Goal: Task Accomplishment & Management: Complete application form

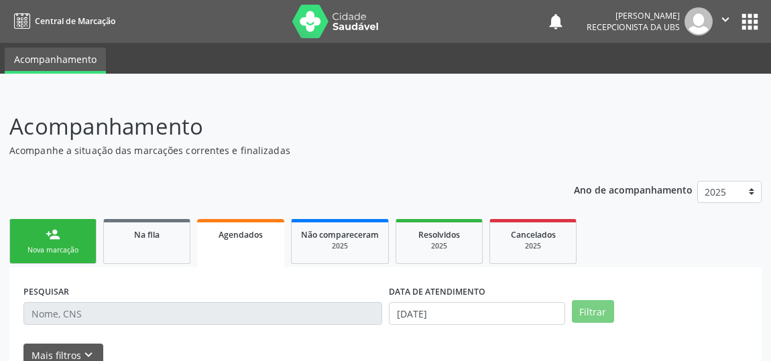
scroll to position [99, 0]
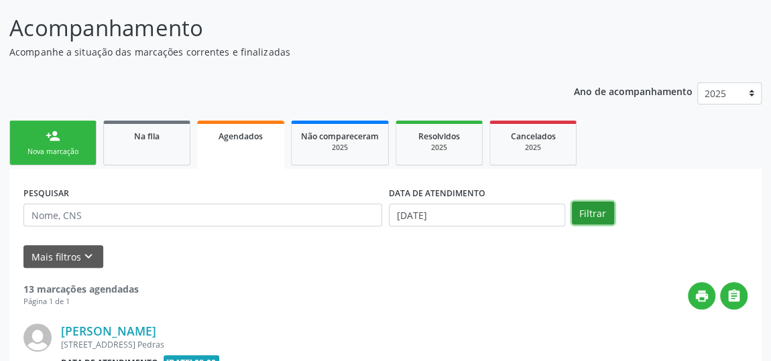
click at [598, 215] on button "Filtrar" at bounding box center [593, 213] width 42 height 23
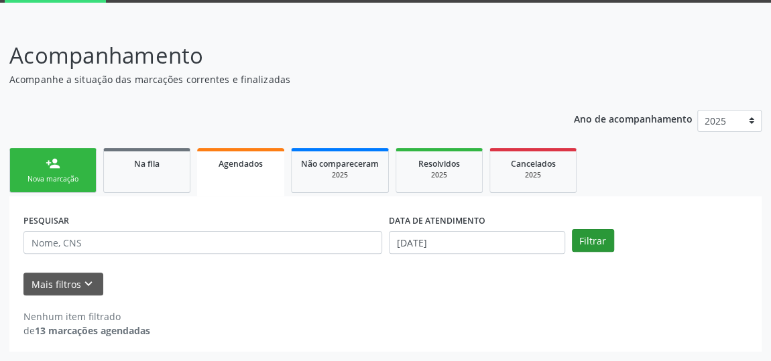
scroll to position [70, 0]
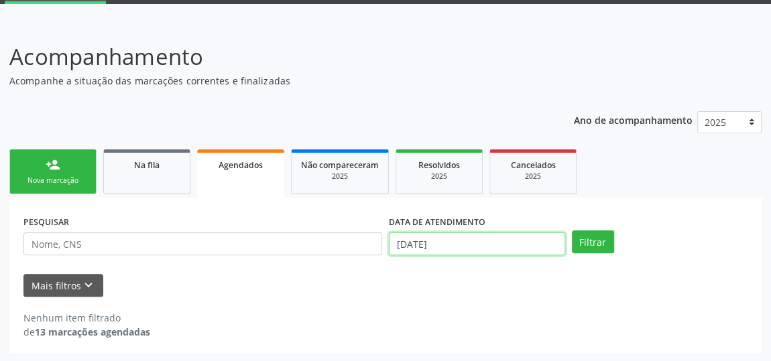
click at [406, 245] on input "[DATE]" at bounding box center [477, 244] width 176 height 23
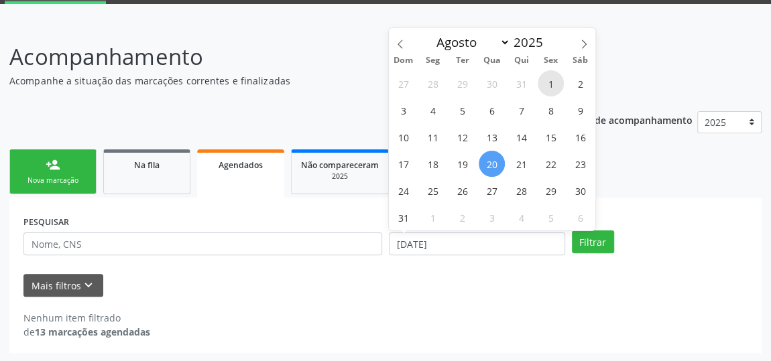
click at [550, 82] on span "1" at bounding box center [551, 83] width 26 height 26
type input "[DATE]"
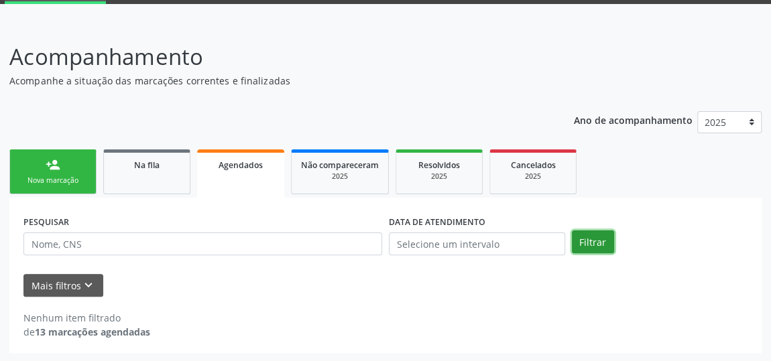
click at [598, 245] on button "Filtrar" at bounding box center [593, 242] width 42 height 23
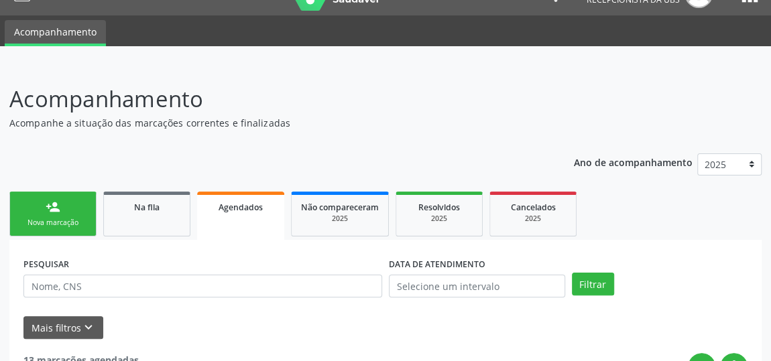
scroll to position [0, 0]
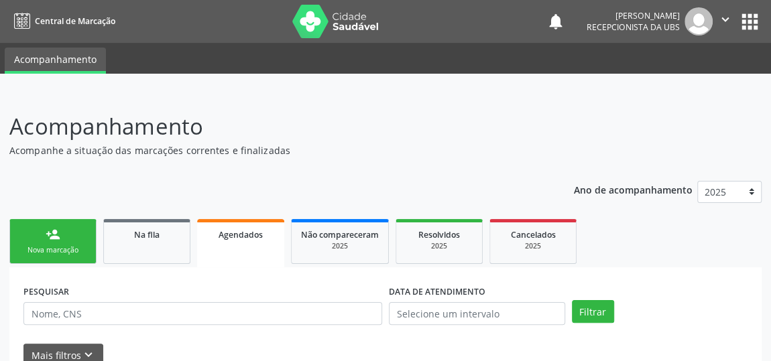
click at [60, 241] on link "person_add Nova marcação" at bounding box center [52, 241] width 87 height 45
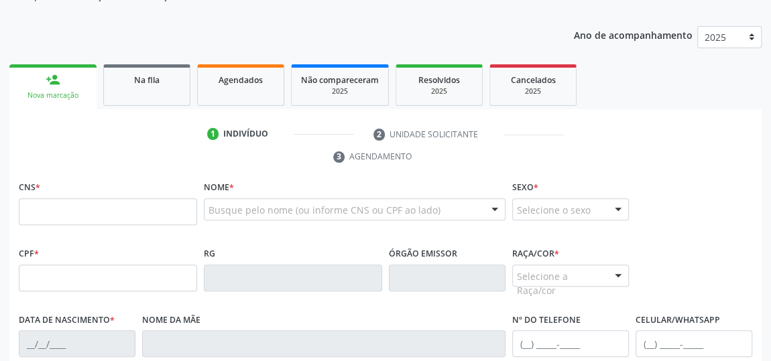
scroll to position [182, 0]
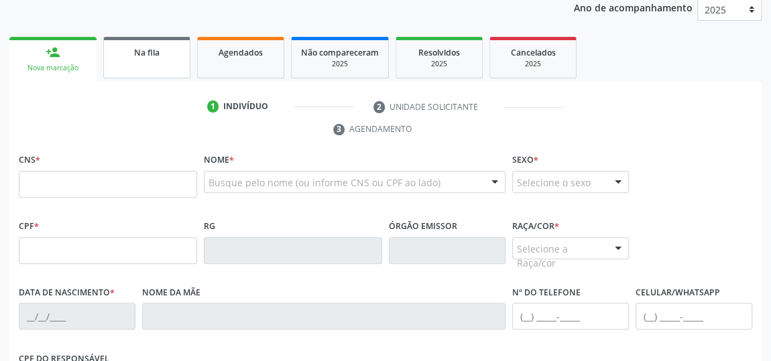
click at [156, 50] on span "Na fila" at bounding box center [146, 52] width 25 height 11
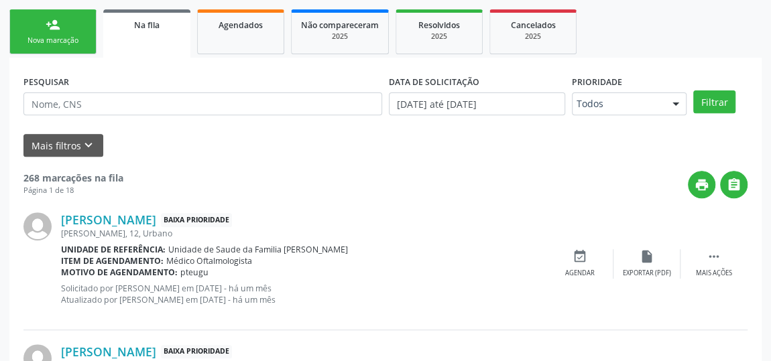
scroll to position [121, 0]
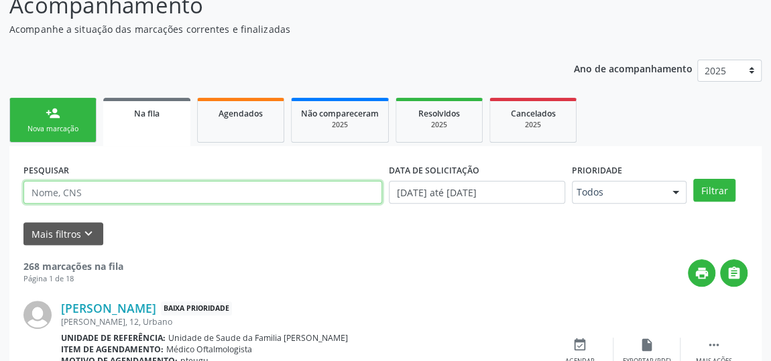
click at [192, 182] on input "text" at bounding box center [202, 192] width 359 height 23
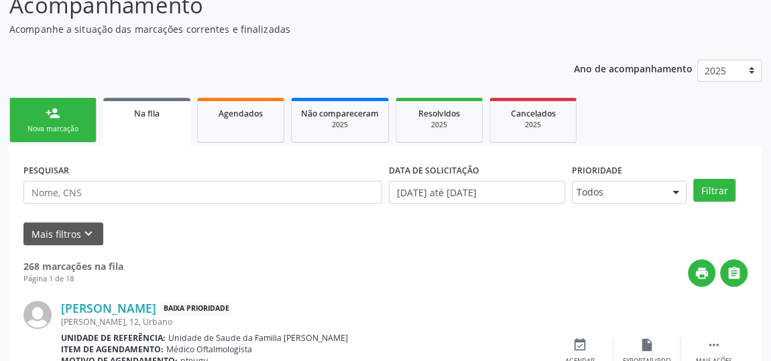
click at [71, 124] on div "Nova marcação" at bounding box center [52, 129] width 67 height 10
